Goal: Navigation & Orientation: Find specific page/section

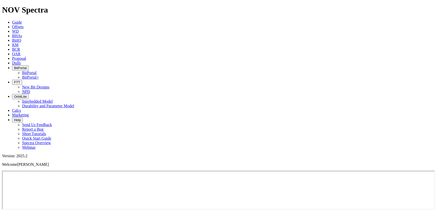
click at [27, 66] on span "BitPortal" at bounding box center [20, 68] width 13 height 4
click at [37, 71] on link "BitPortal" at bounding box center [29, 73] width 15 height 4
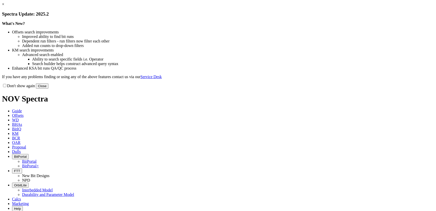
click at [48, 89] on button "Close" at bounding box center [42, 85] width 13 height 5
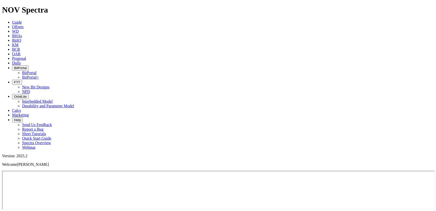
click at [27, 66] on span "BitPortal" at bounding box center [20, 68] width 13 height 4
click at [39, 75] on link "BitPortal+" at bounding box center [30, 77] width 17 height 4
click at [27, 66] on span "BitPortal" at bounding box center [20, 68] width 13 height 4
click at [37, 71] on link "BitPortal" at bounding box center [29, 73] width 15 height 4
